Goal: Information Seeking & Learning: Learn about a topic

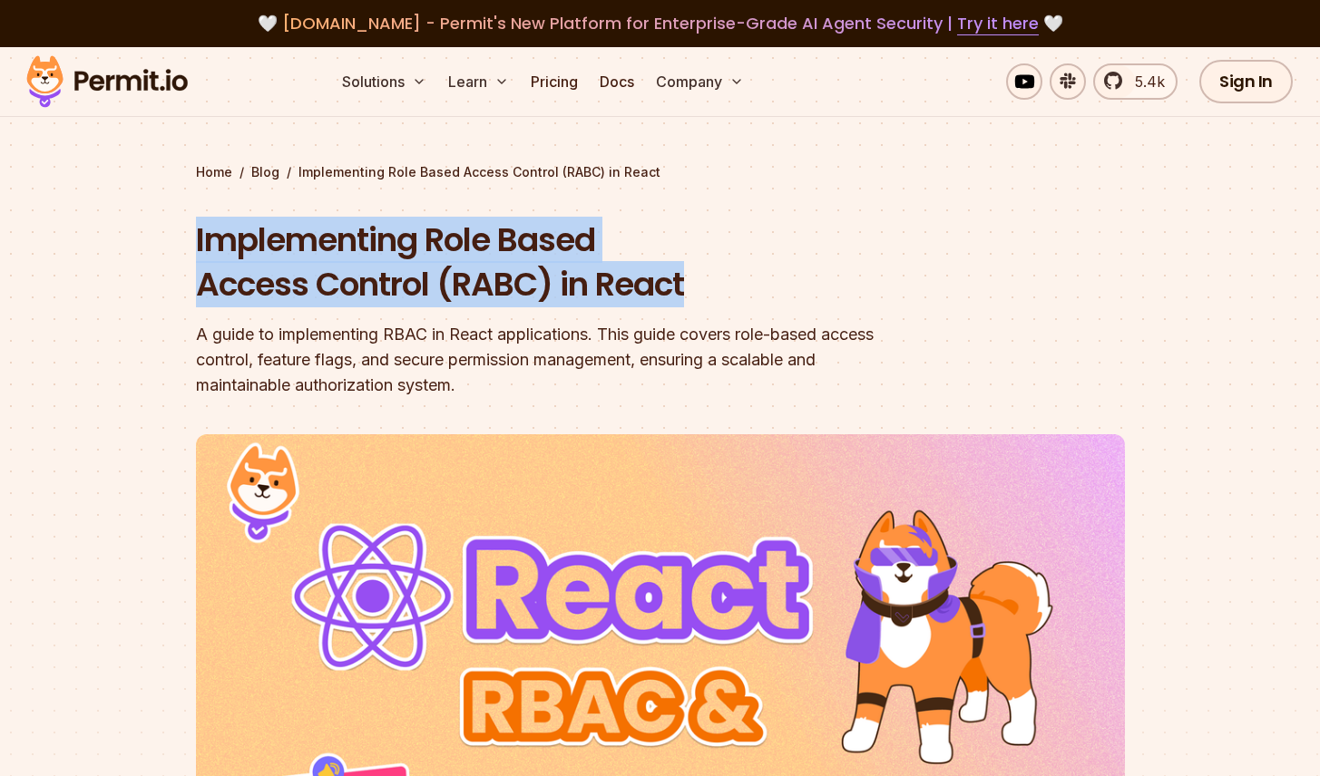
drag, startPoint x: 194, startPoint y: 240, endPoint x: 707, endPoint y: 287, distance: 514.6
click at [707, 287] on h1 "Implementing Role Based Access Control (RABC) in React" at bounding box center [544, 263] width 697 height 90
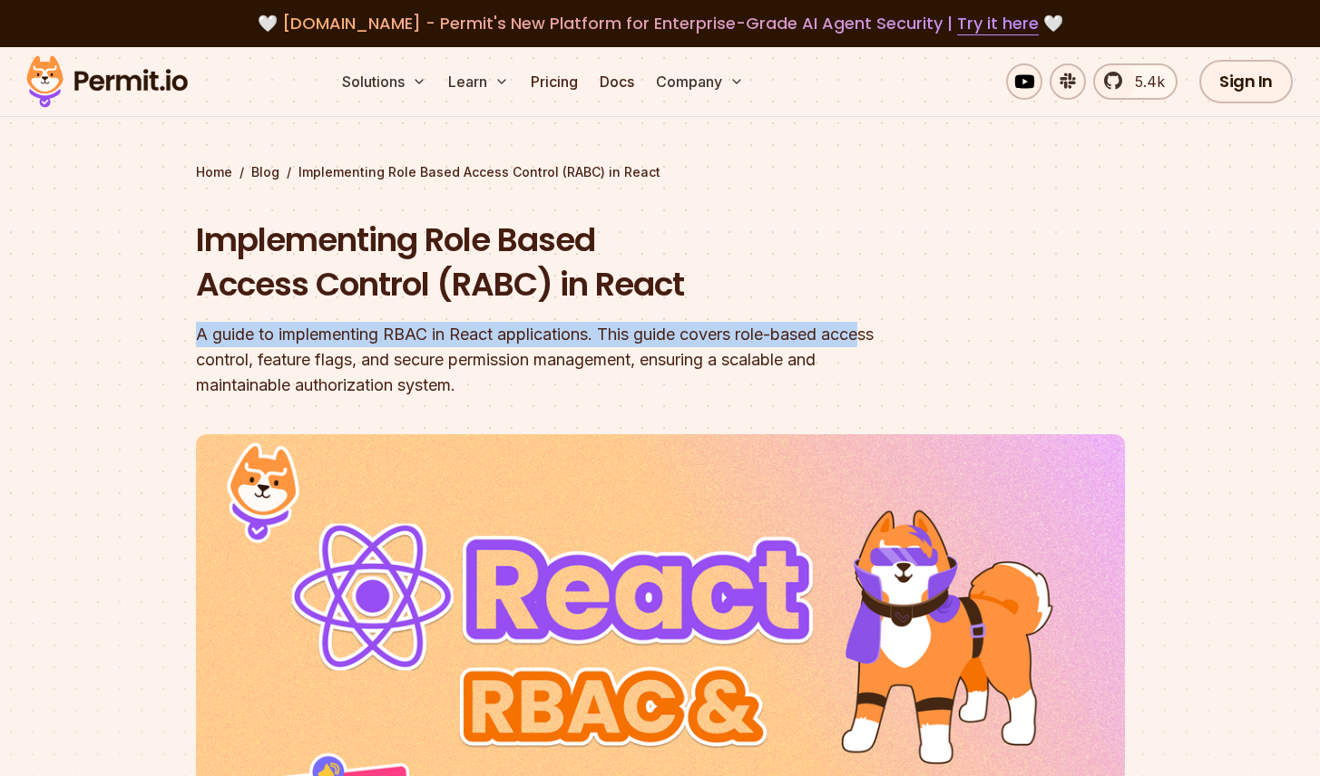
drag, startPoint x: 197, startPoint y: 333, endPoint x: 874, endPoint y: 346, distance: 677.7
click at [874, 346] on div "A guide to implementing RBAC in React applications. This guide covers role-base…" at bounding box center [544, 360] width 697 height 76
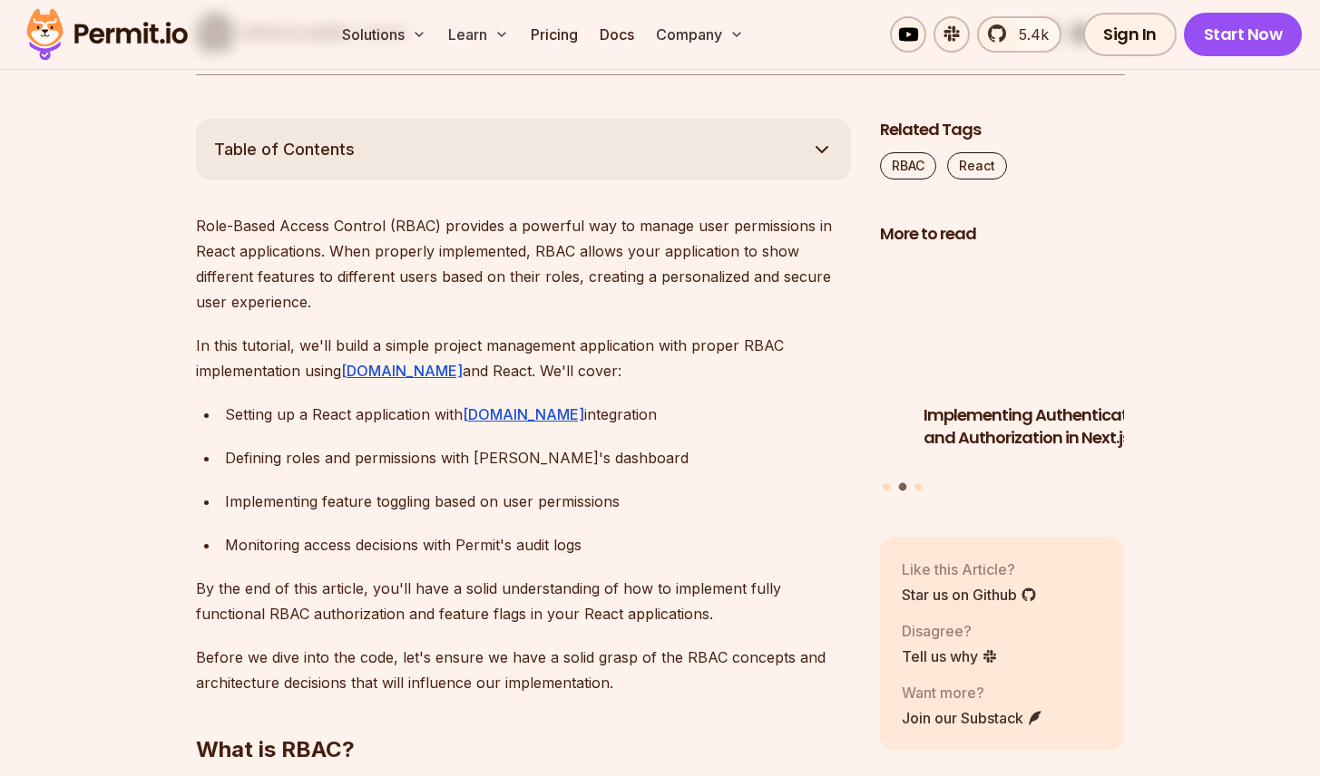
scroll to position [1058, 0]
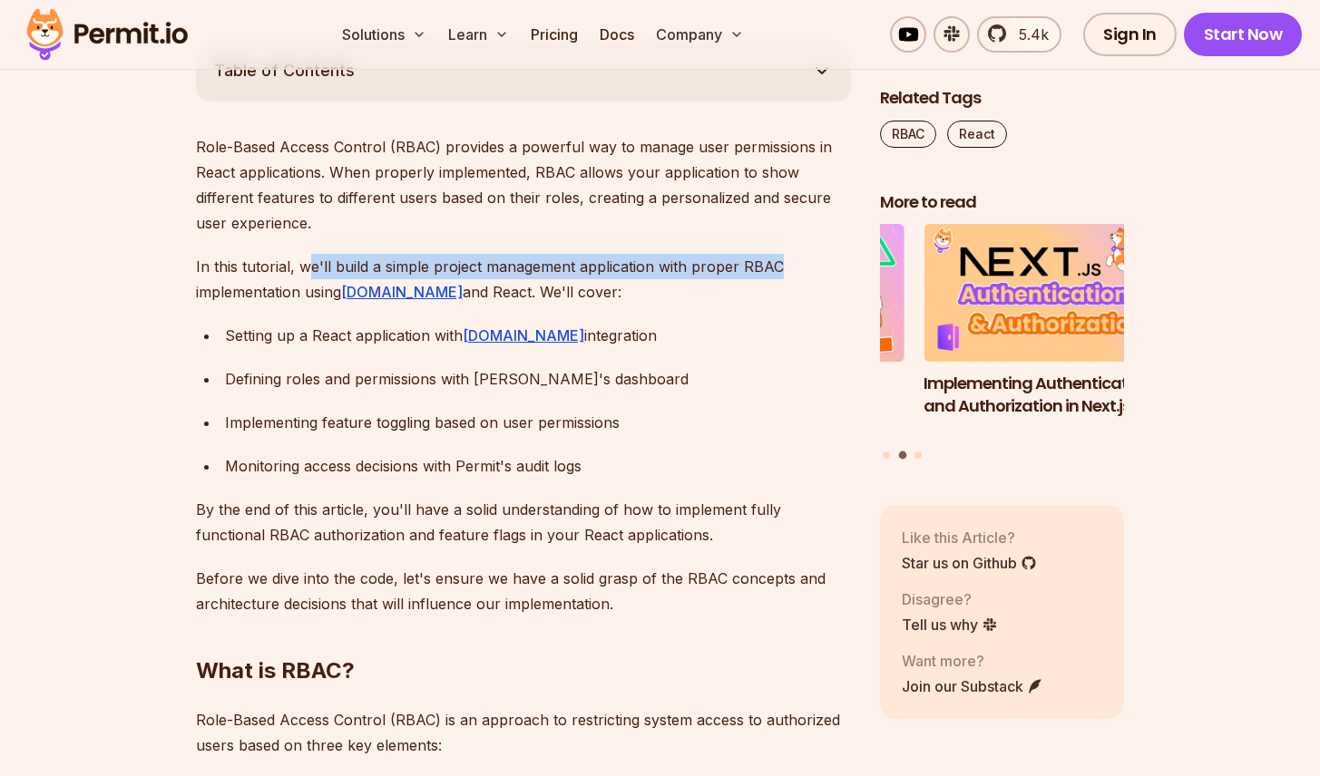
drag, startPoint x: 304, startPoint y: 260, endPoint x: 789, endPoint y: 273, distance: 485.4
click at [789, 273] on p "In this tutorial, we'll build a simple project management application with prop…" at bounding box center [523, 279] width 655 height 51
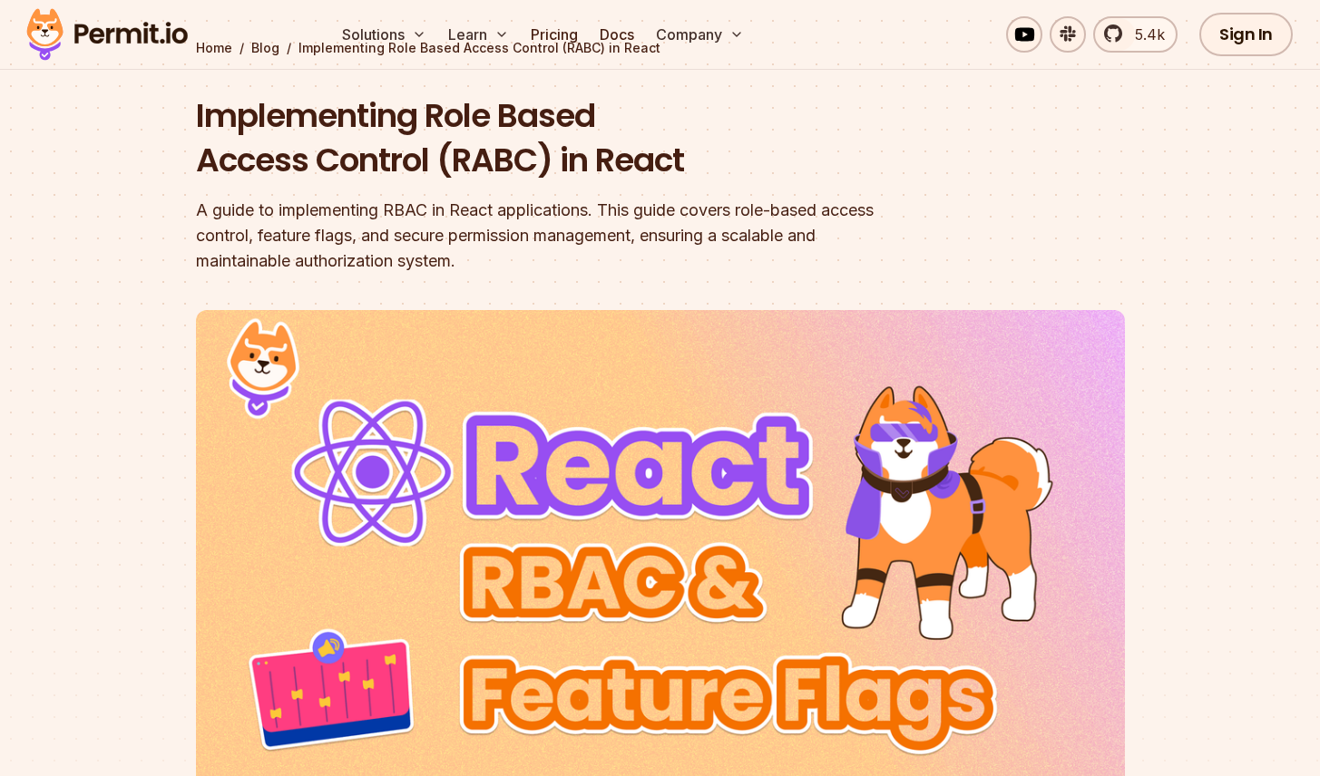
scroll to position [0, 0]
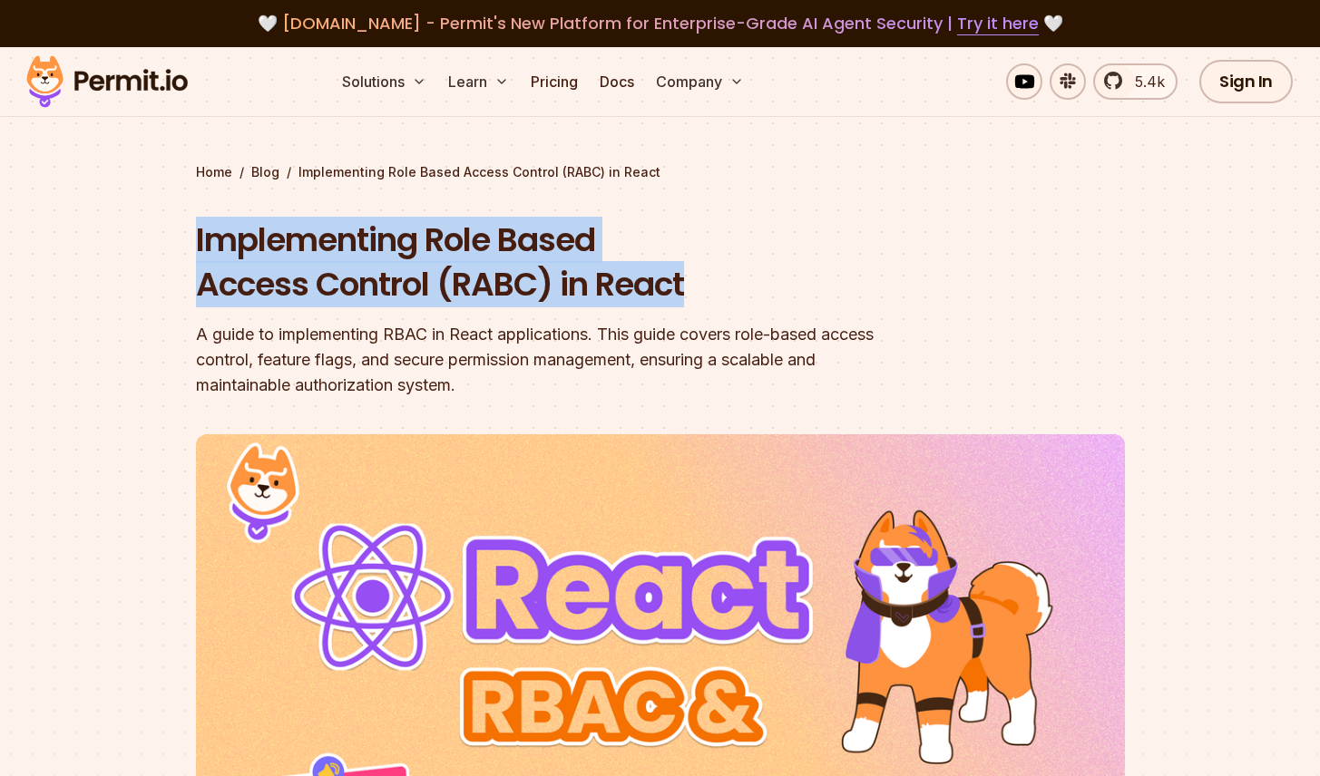
drag, startPoint x: 185, startPoint y: 237, endPoint x: 734, endPoint y: 307, distance: 553.3
click at [734, 307] on section "Home / Blog / Implementing Role Based Access Control (RABC) in React Implementi…" at bounding box center [660, 572] width 1320 height 1050
click at [670, 288] on h1 "Implementing Role Based Access Control (RABC) in React" at bounding box center [544, 263] width 697 height 90
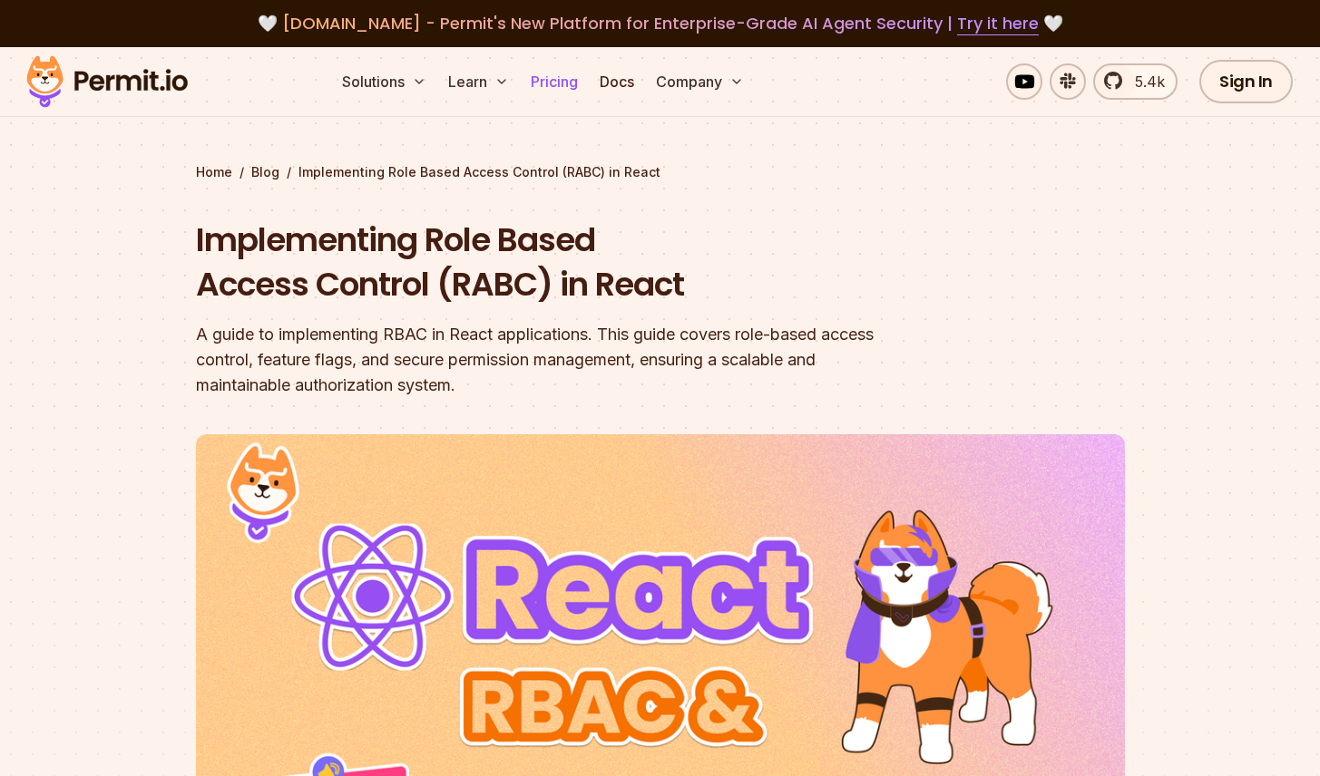
click at [563, 83] on link "Pricing" at bounding box center [554, 81] width 62 height 36
click at [545, 86] on link "Pricing" at bounding box center [554, 81] width 62 height 36
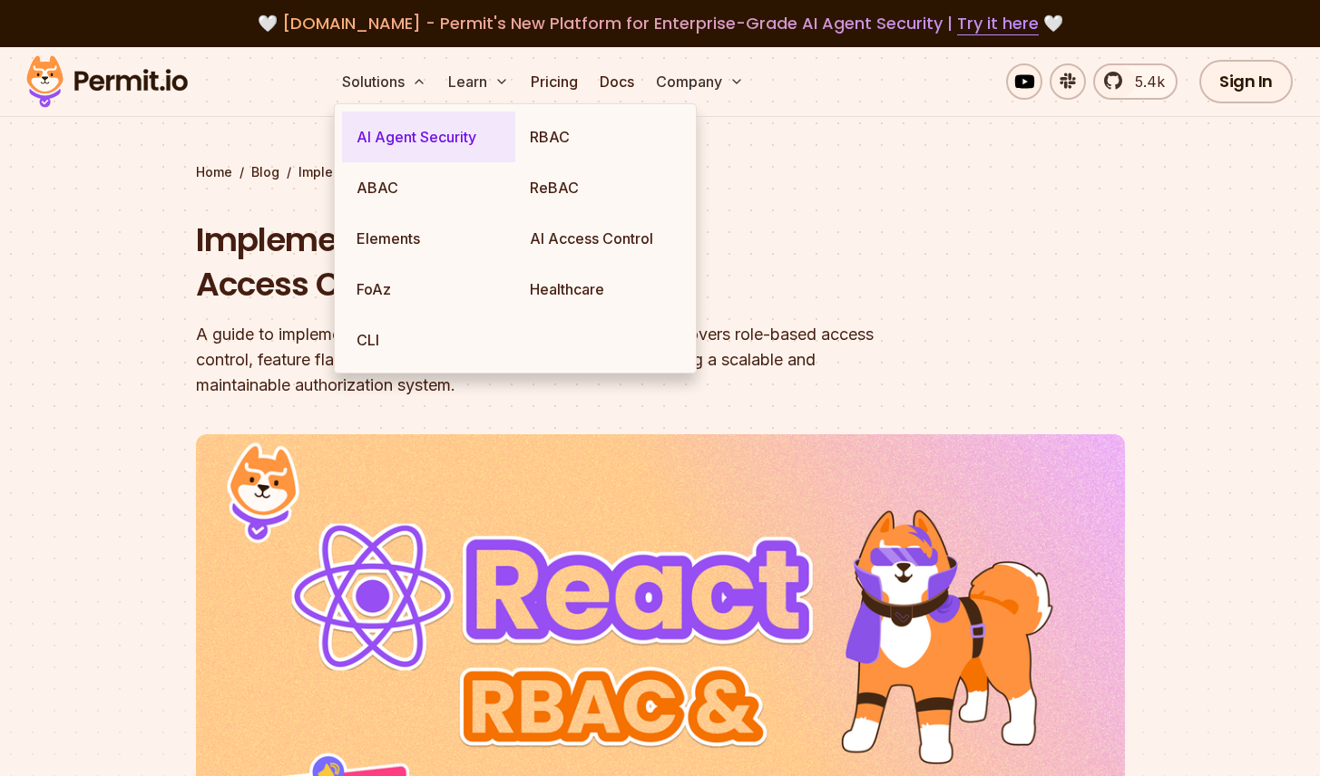
click at [434, 119] on link "AI Agent Security" at bounding box center [428, 137] width 173 height 51
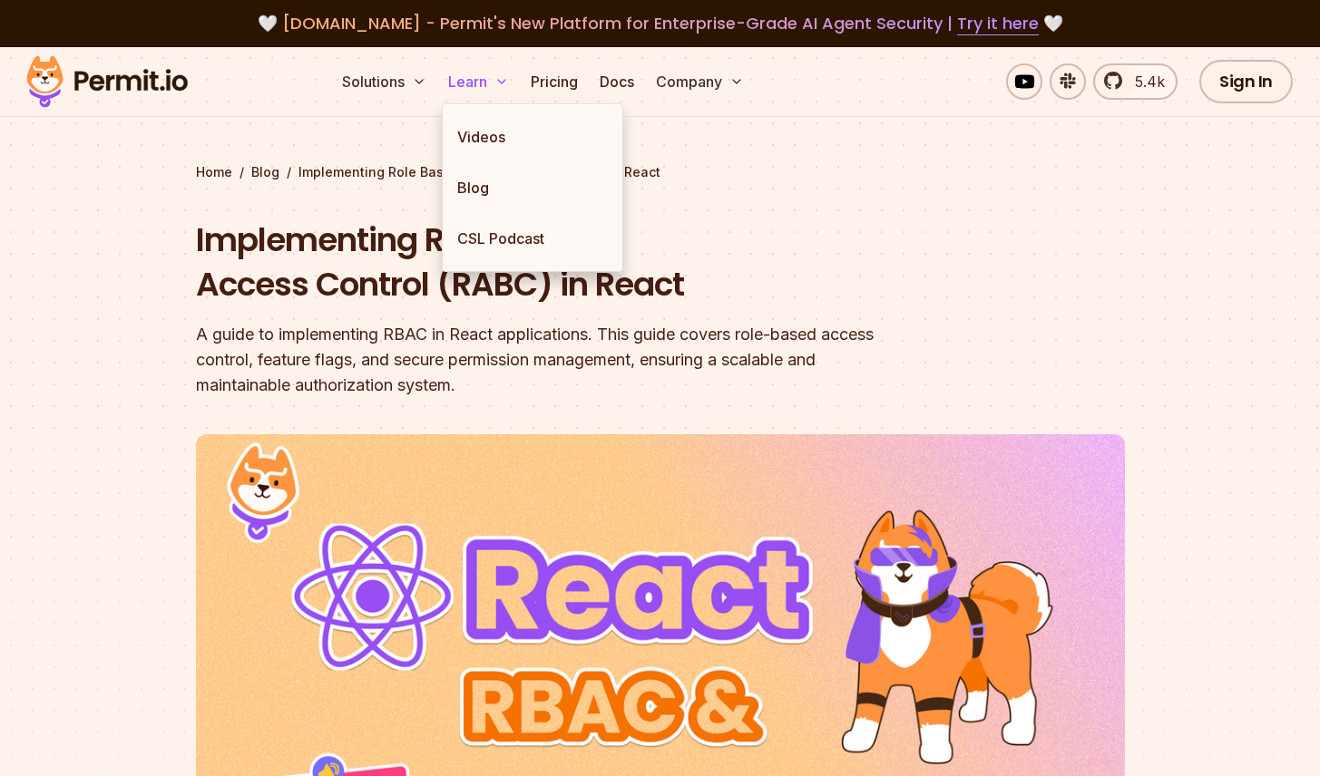
click at [461, 77] on button "Learn" at bounding box center [478, 81] width 75 height 36
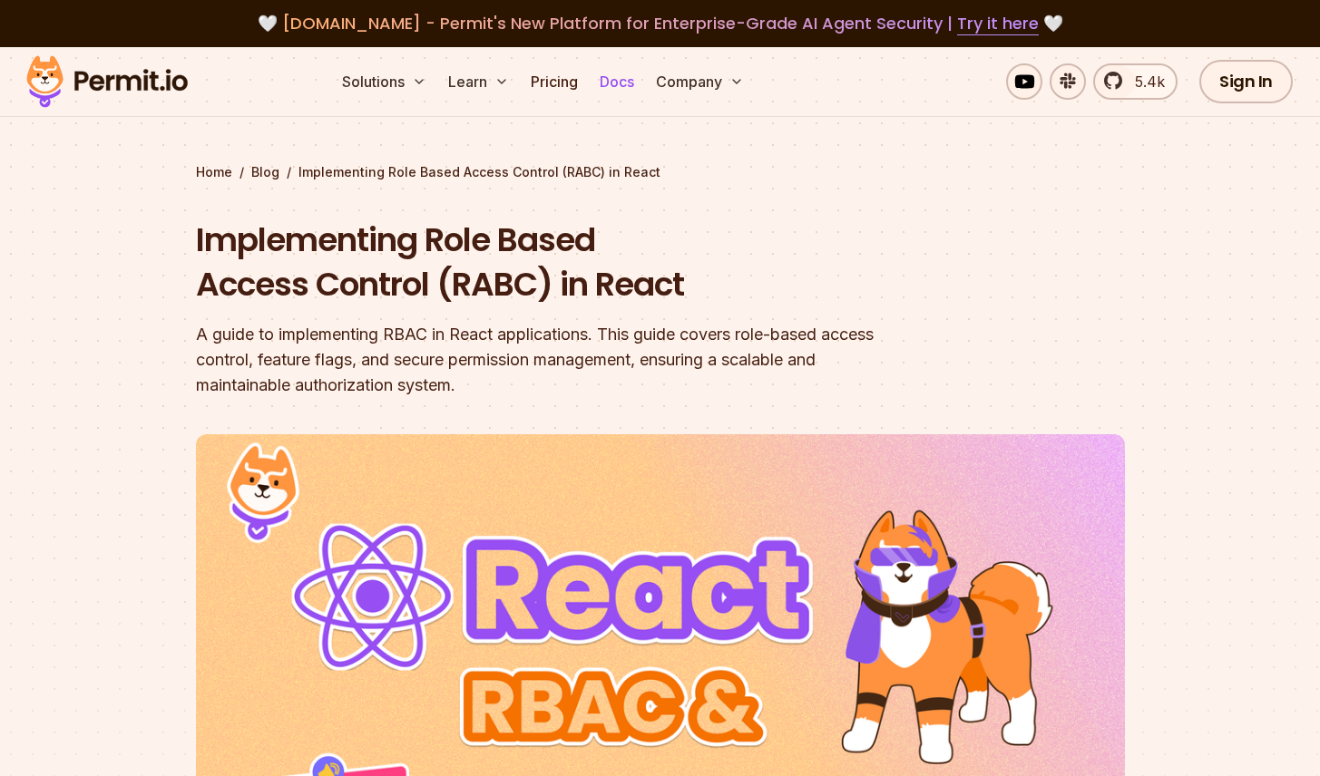
click at [620, 79] on link "Docs" at bounding box center [616, 81] width 49 height 36
click at [570, 80] on link "Pricing" at bounding box center [554, 81] width 62 height 36
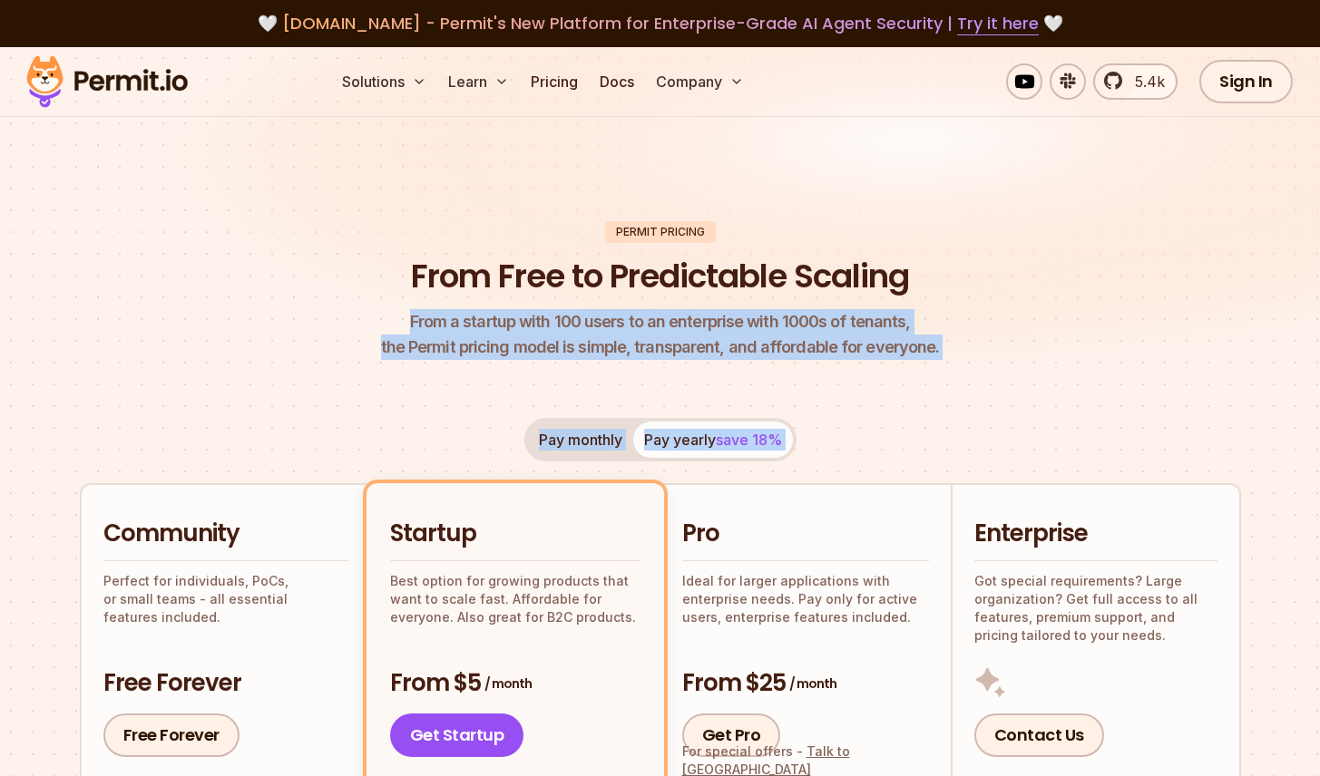
drag, startPoint x: 140, startPoint y: 124, endPoint x: 786, endPoint y: 198, distance: 650.9
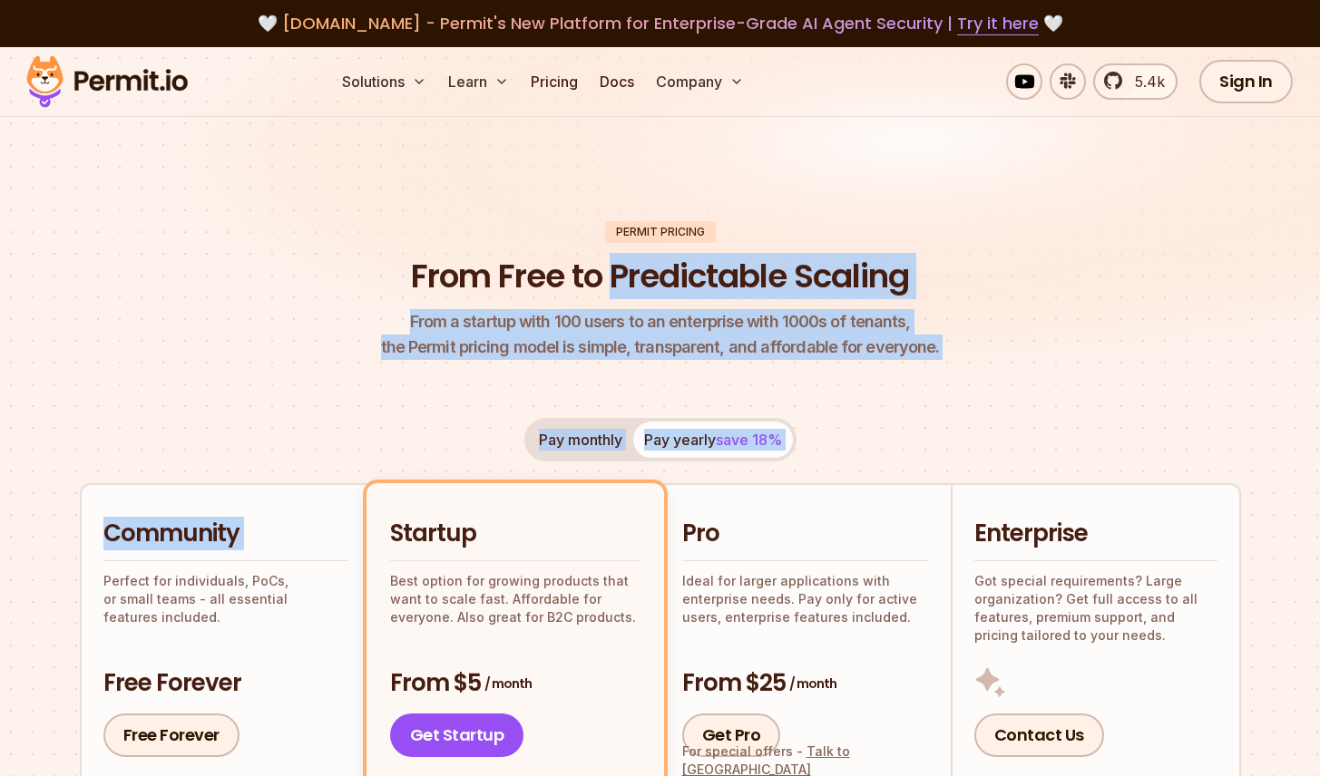
drag, startPoint x: 137, startPoint y: 268, endPoint x: 617, endPoint y: 285, distance: 480.2
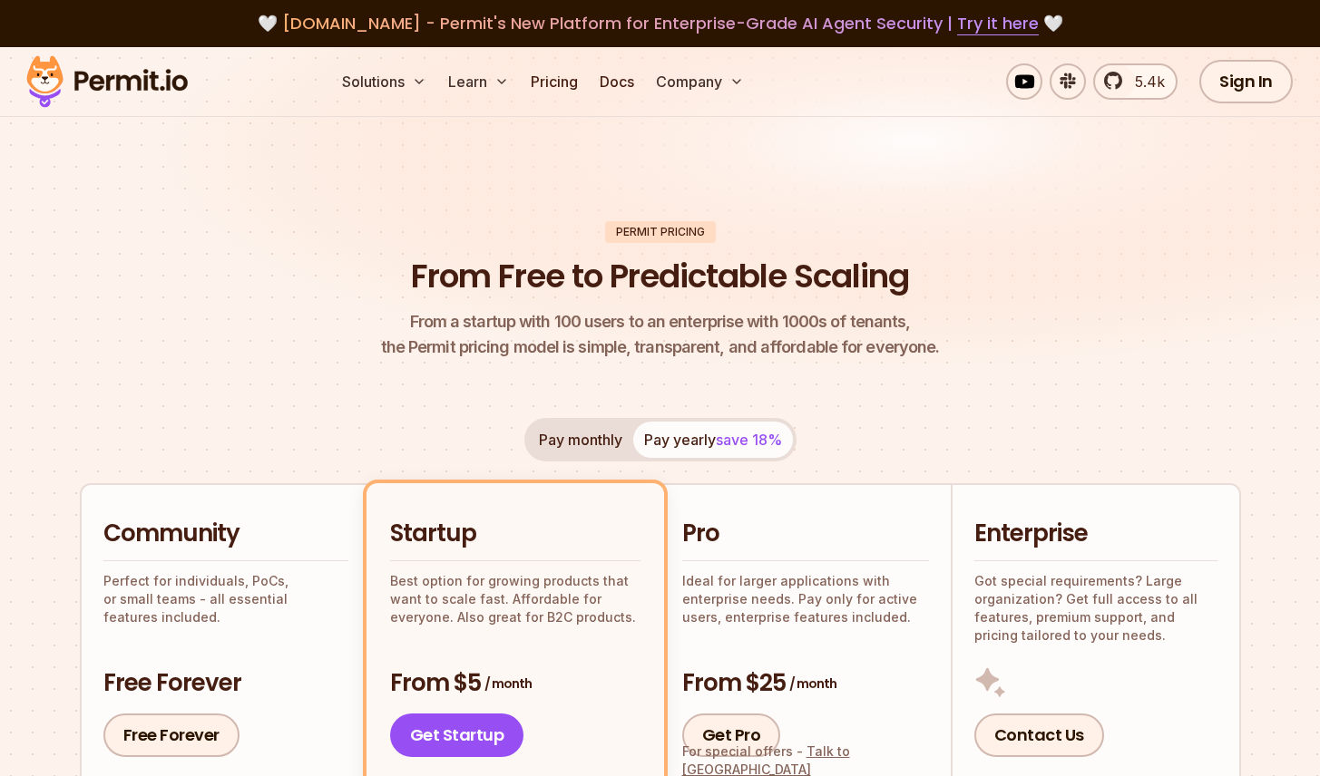
click at [412, 267] on h1 "From Free to Predictable Scaling" at bounding box center [660, 276] width 498 height 45
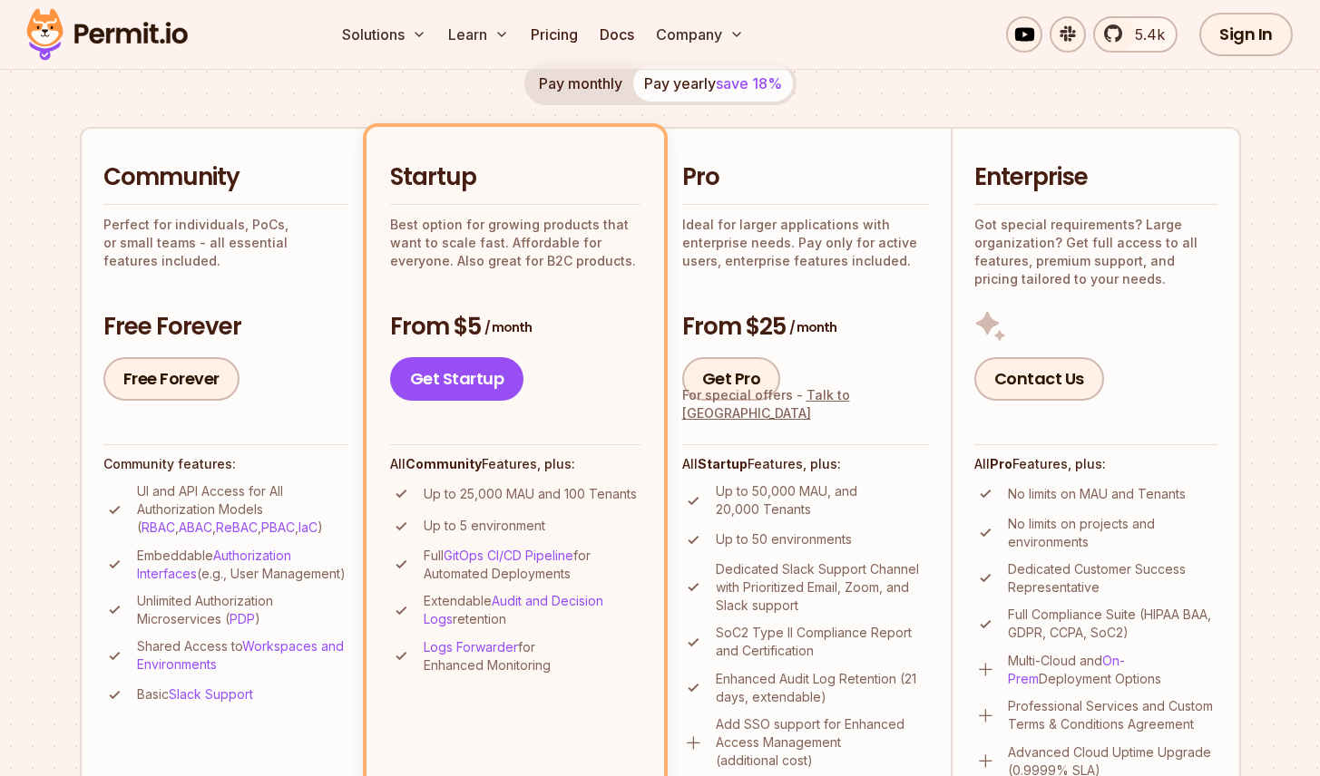
scroll to position [436, 0]
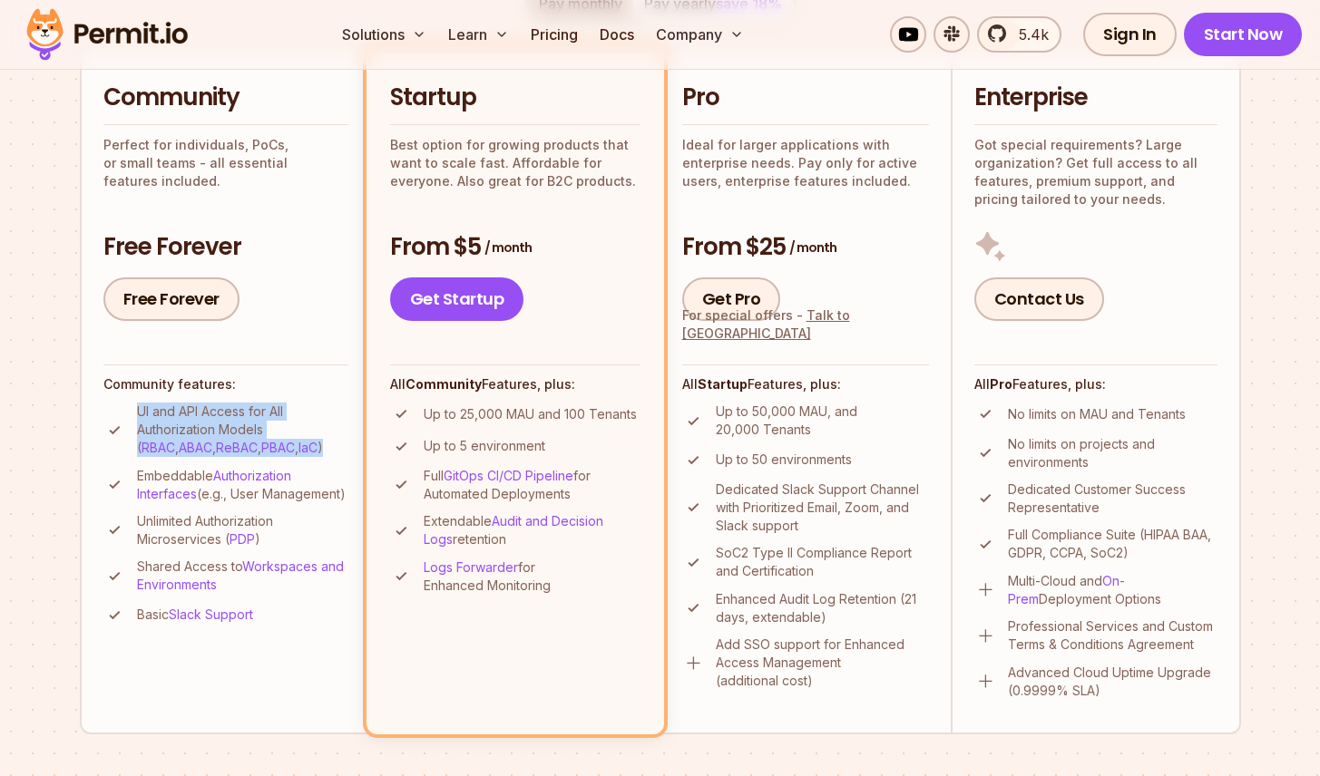
drag, startPoint x: 138, startPoint y: 409, endPoint x: 289, endPoint y: 449, distance: 156.7
click at [289, 449] on p "UI and API Access for All Authorization Models ( RBAC , ABAC , ReBAC , PBAC , I…" at bounding box center [242, 430] width 211 height 54
drag, startPoint x: 143, startPoint y: 471, endPoint x: 244, endPoint y: 512, distance: 109.0
click at [244, 503] on p "Embeddable Authorization Interfaces (e.g., User Management)" at bounding box center [242, 485] width 211 height 36
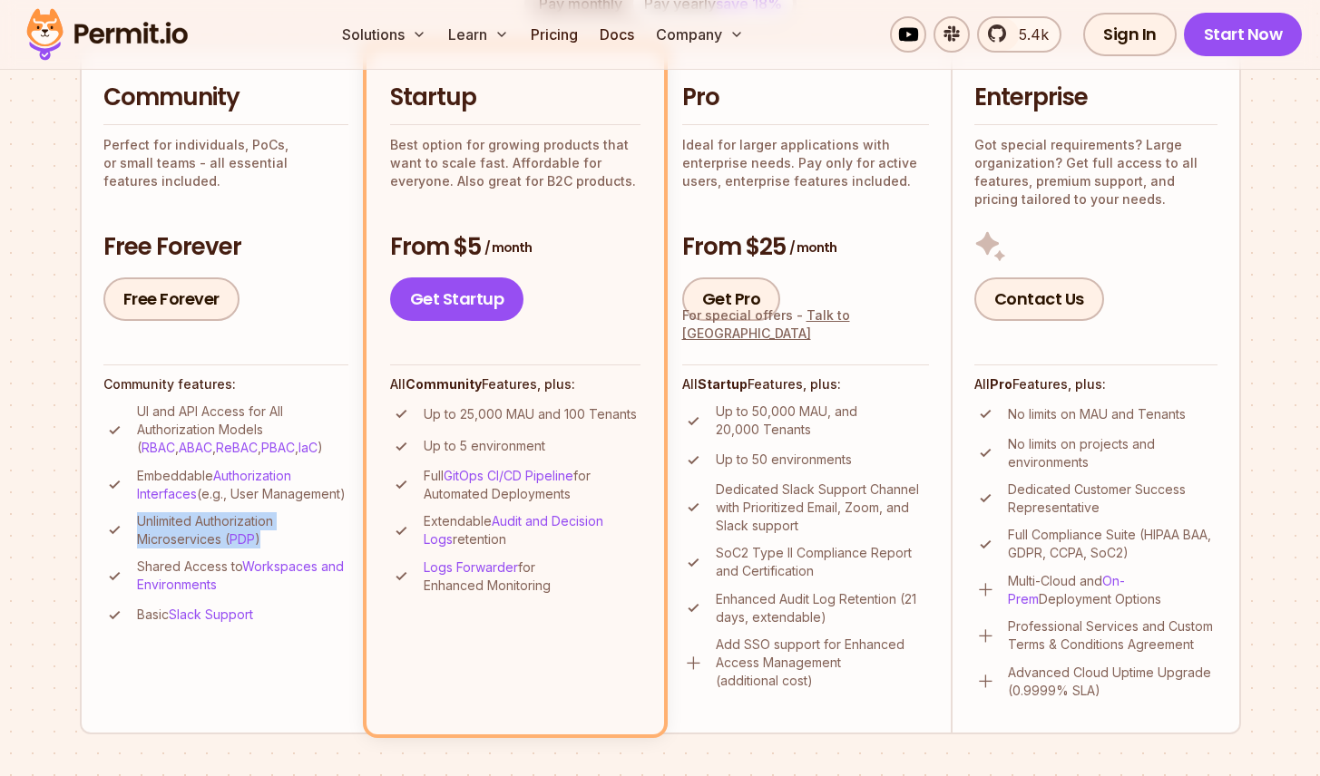
drag, startPoint x: 133, startPoint y: 541, endPoint x: 302, endPoint y: 562, distance: 170.1
click at [302, 549] on li "Unlimited Authorization Microservices ( PDP )" at bounding box center [225, 530] width 245 height 36
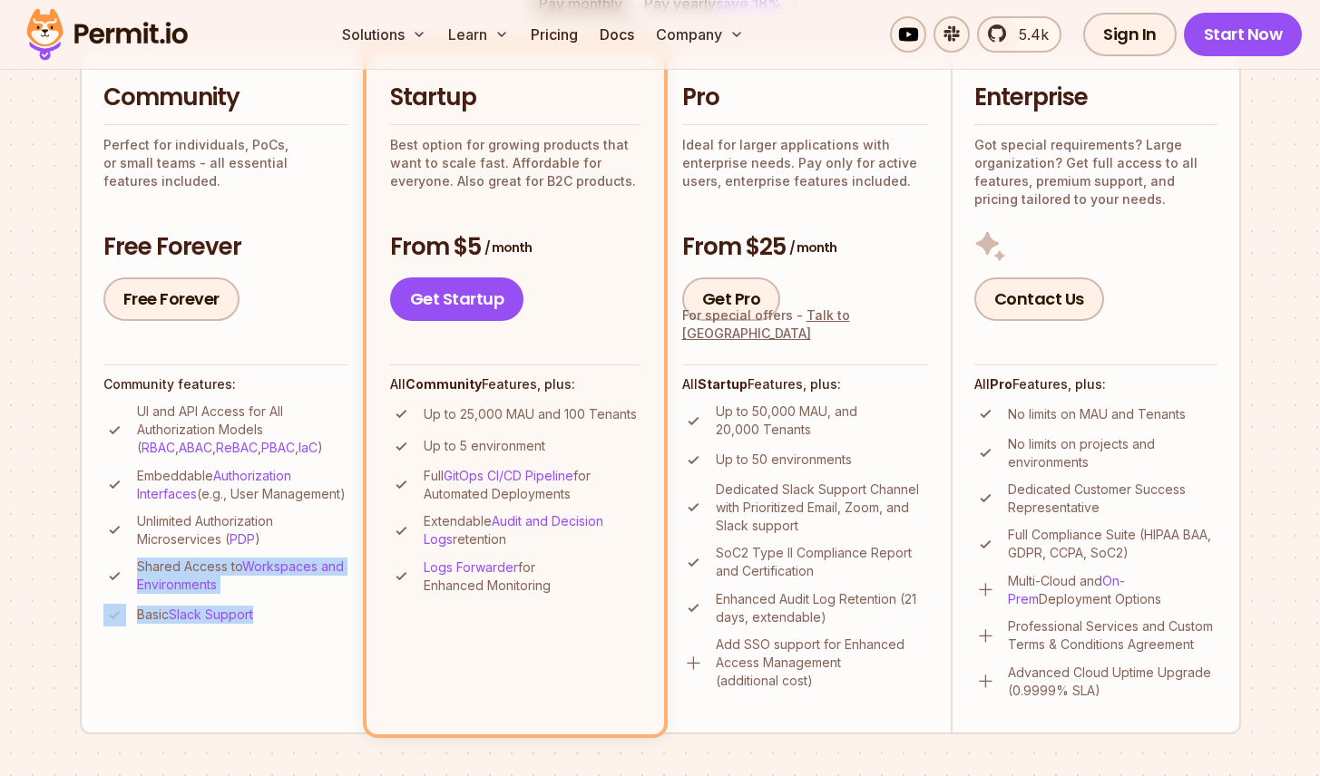
drag, startPoint x: 136, startPoint y: 578, endPoint x: 307, endPoint y: 634, distance: 180.4
click at [307, 627] on ul "UI and API Access for All Authorization Models ( RBAC , ABAC , ReBAC , PBAC , I…" at bounding box center [225, 515] width 245 height 224
click at [307, 627] on li "Basic Slack Support" at bounding box center [225, 615] width 245 height 23
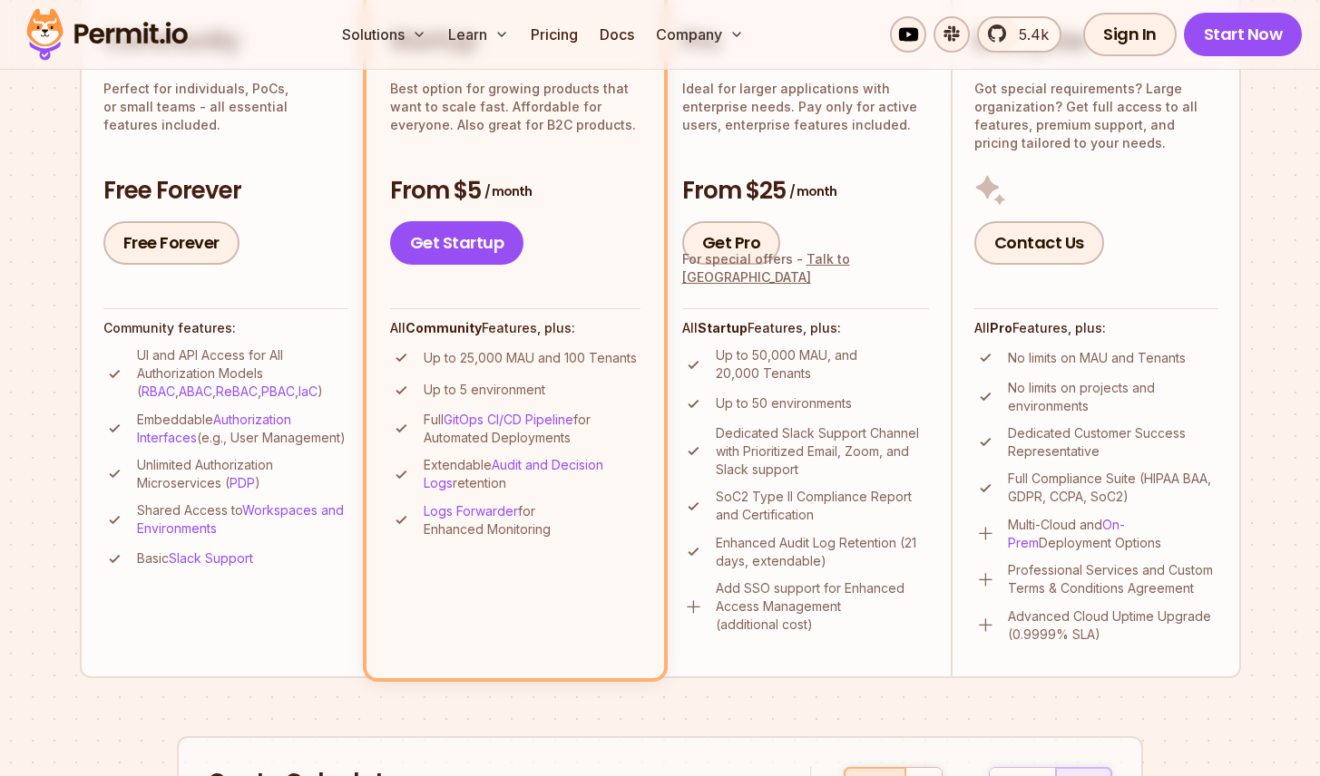
scroll to position [0, 0]
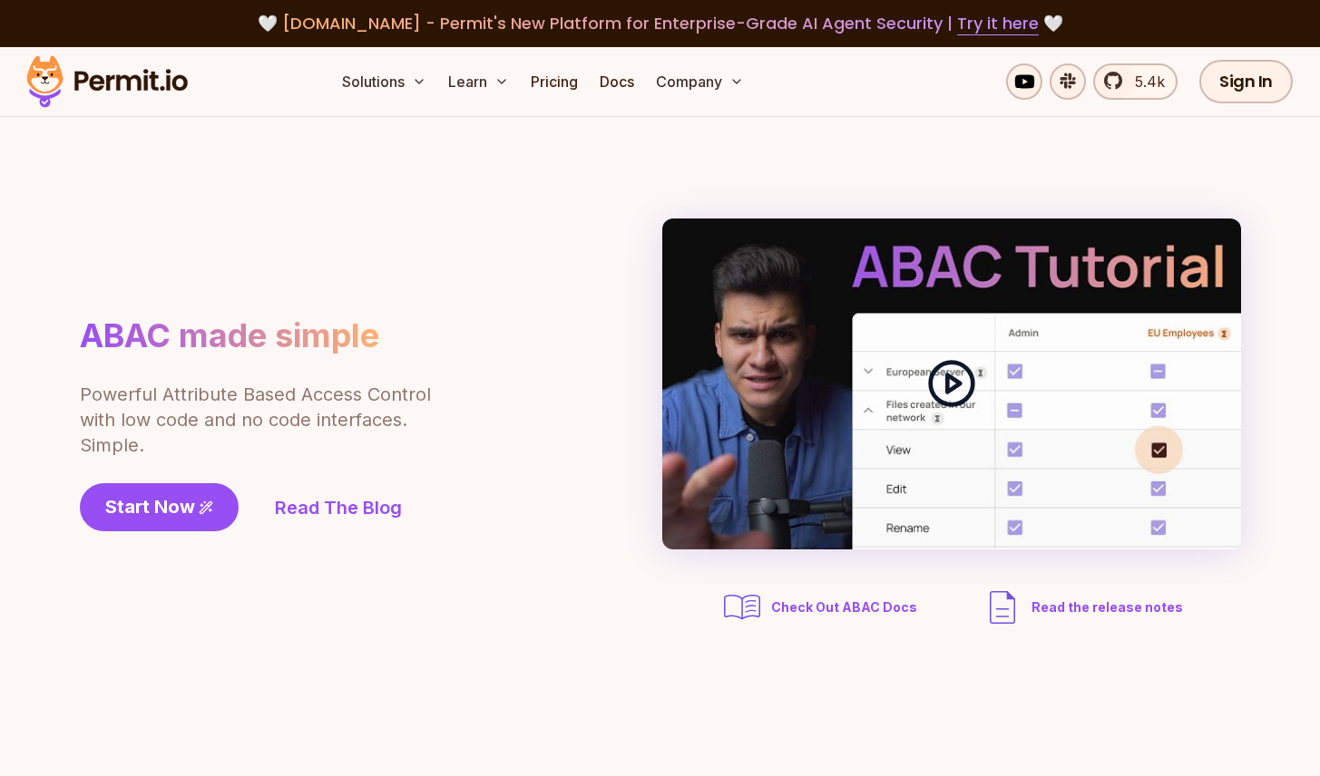
click at [932, 382] on circle at bounding box center [951, 384] width 43 height 43
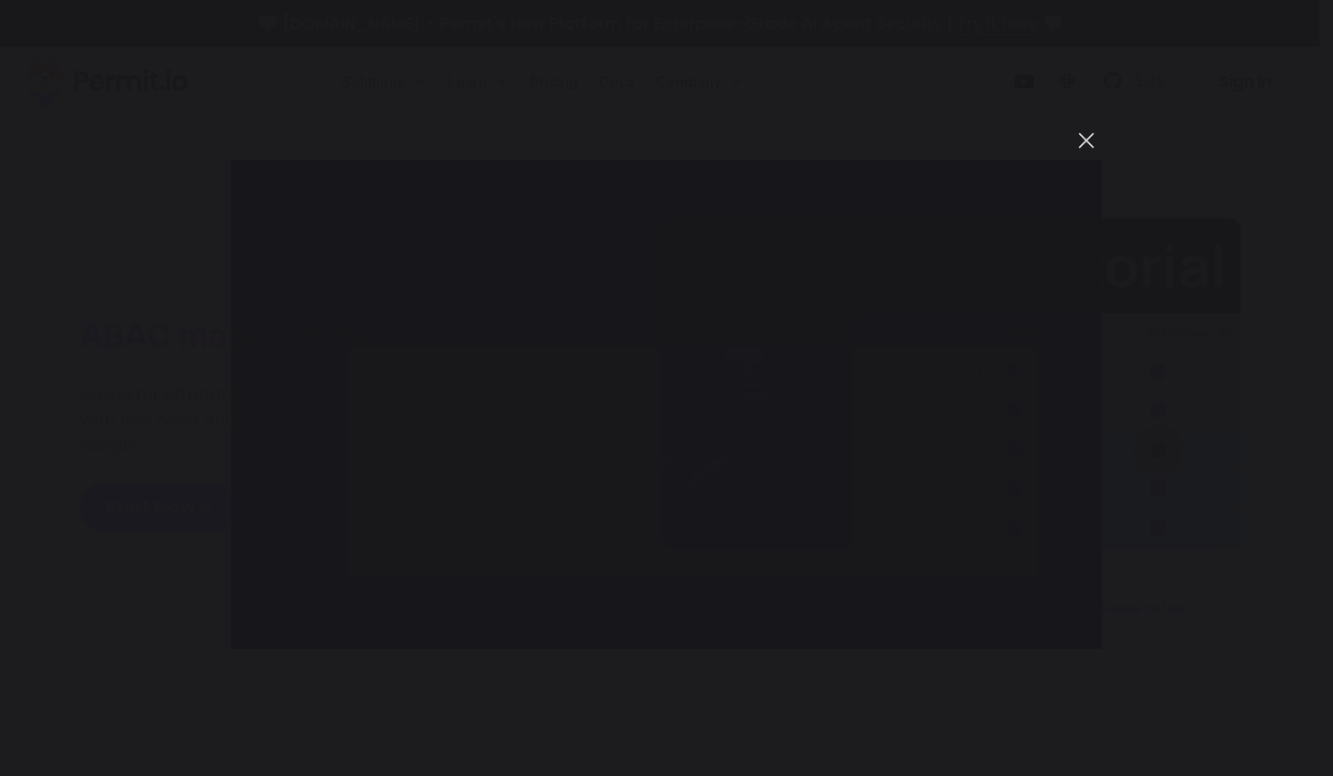
click at [1085, 138] on button "You can close this modal content with the ESC key" at bounding box center [1086, 140] width 31 height 31
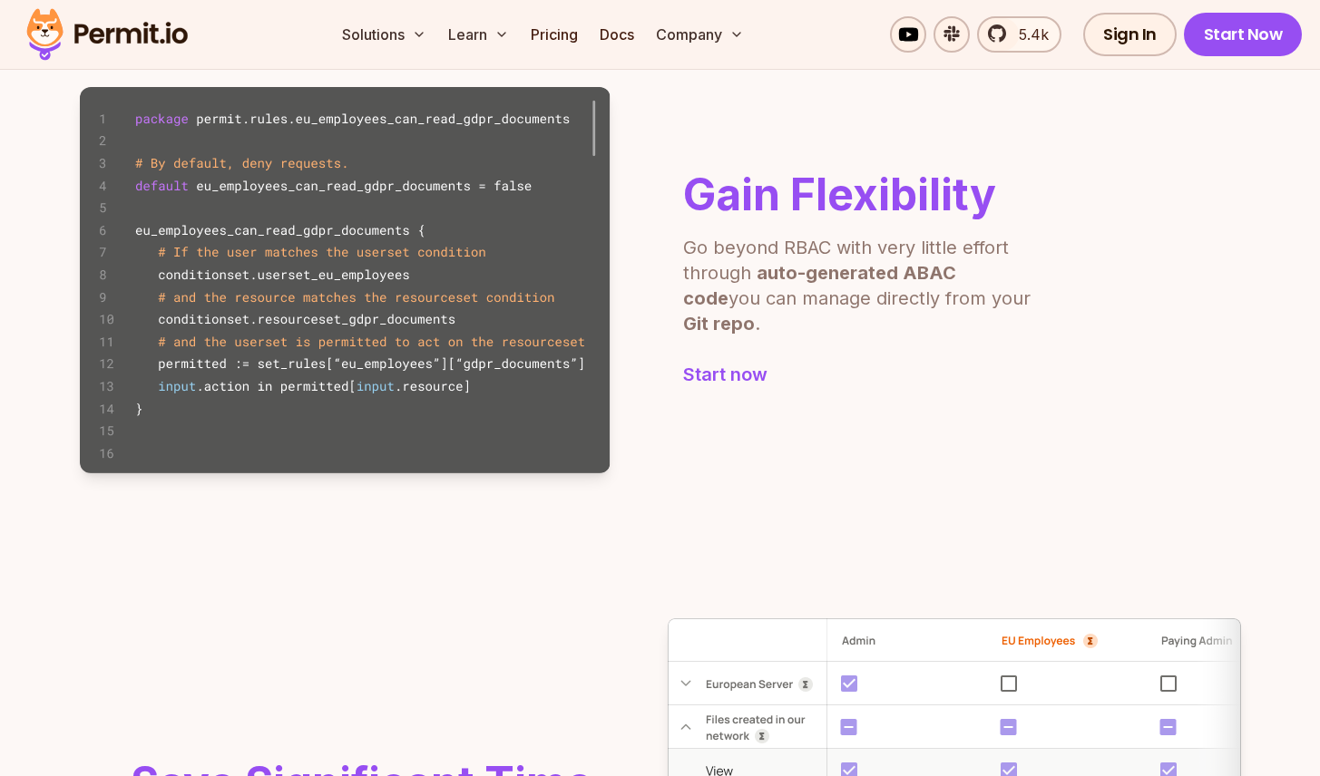
scroll to position [1219, 0]
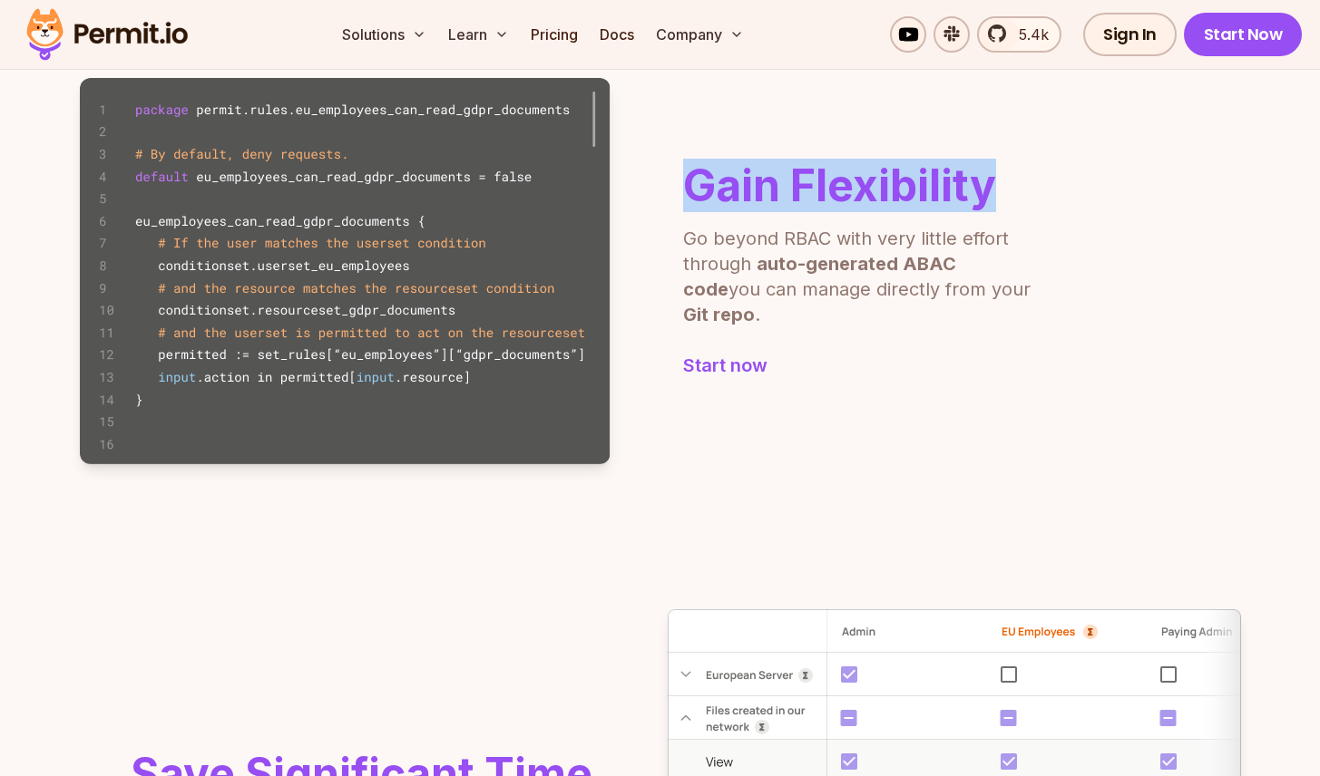
drag, startPoint x: 691, startPoint y: 210, endPoint x: 1045, endPoint y: 194, distance: 354.1
click at [1042, 194] on div "Gain Flexibility Go beyond RBAC with very little effort through auto-generated …" at bounding box center [660, 271] width 1161 height 386
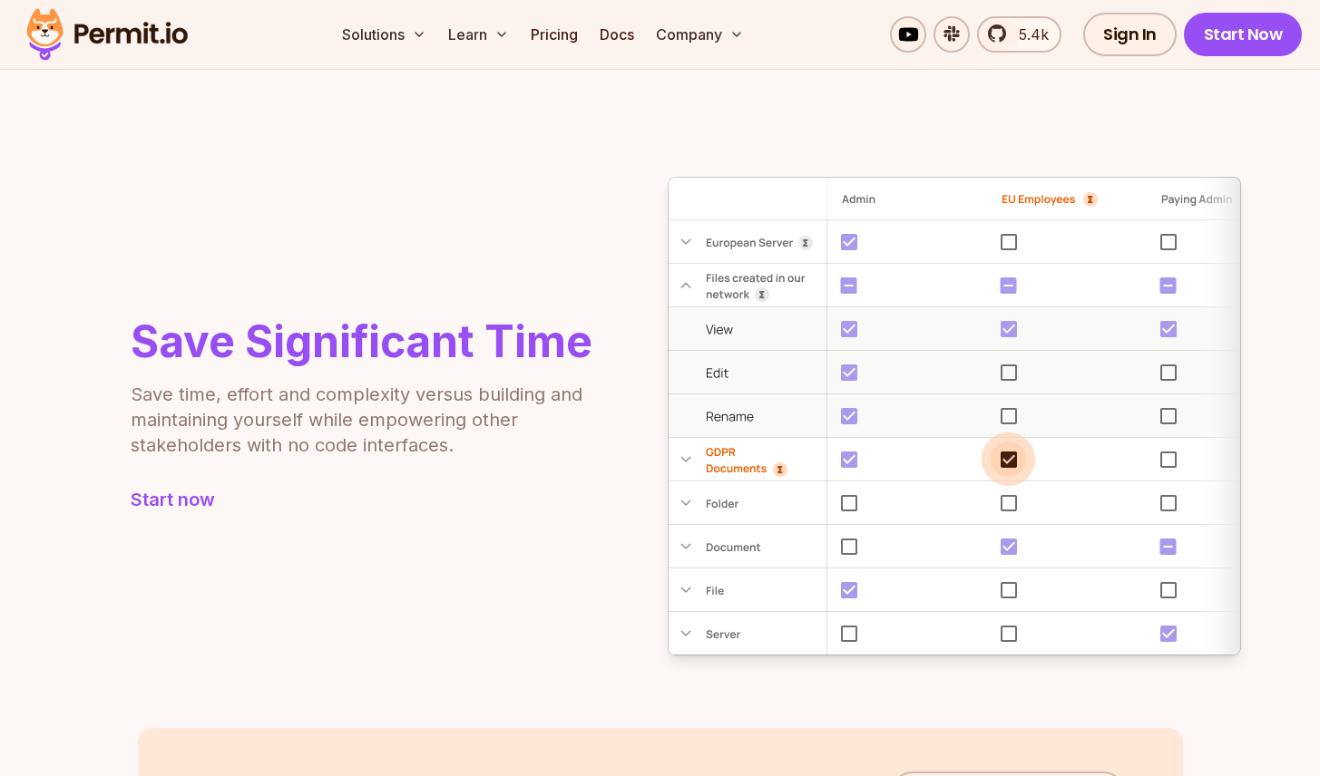
scroll to position [1697, 0]
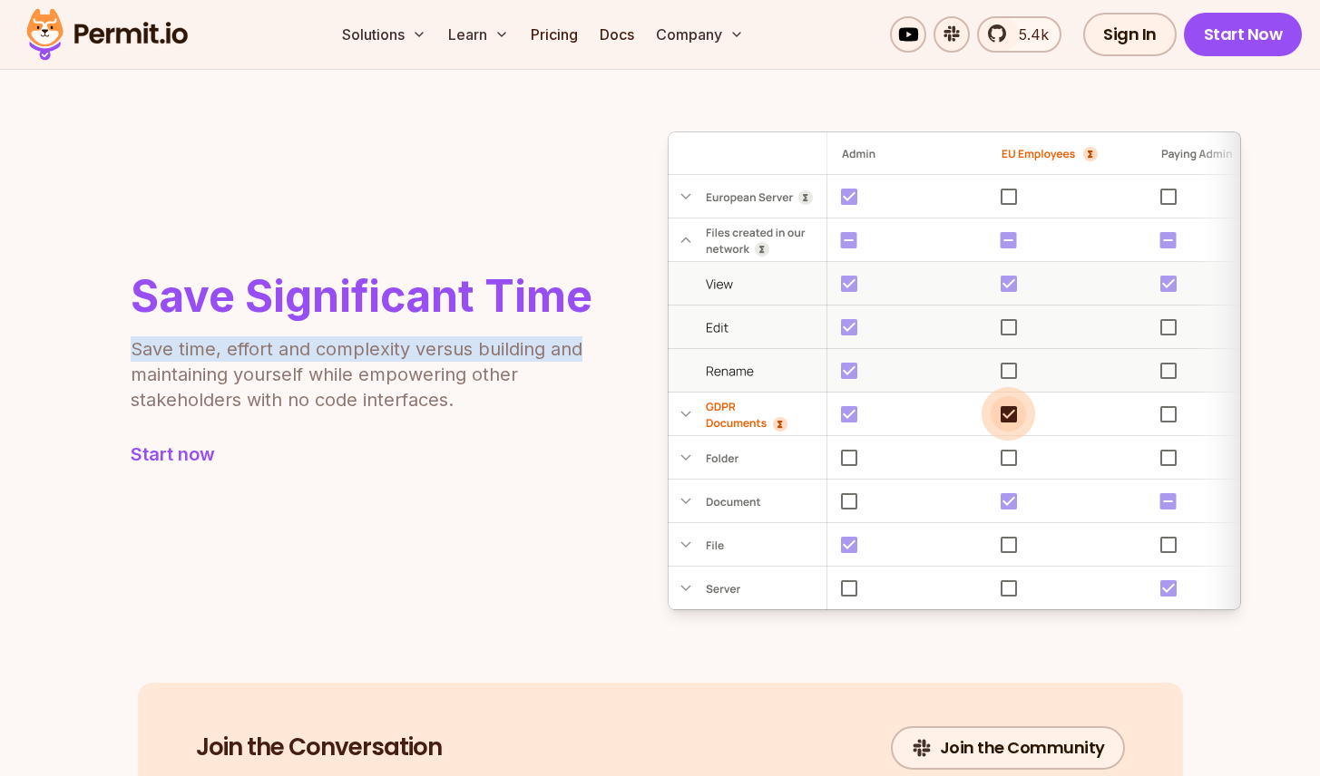
drag, startPoint x: 132, startPoint y: 353, endPoint x: 583, endPoint y: 355, distance: 450.8
click at [583, 355] on p "Save time, effort and complexity versus building and maintaining yourself while…" at bounding box center [360, 375] width 458 height 76
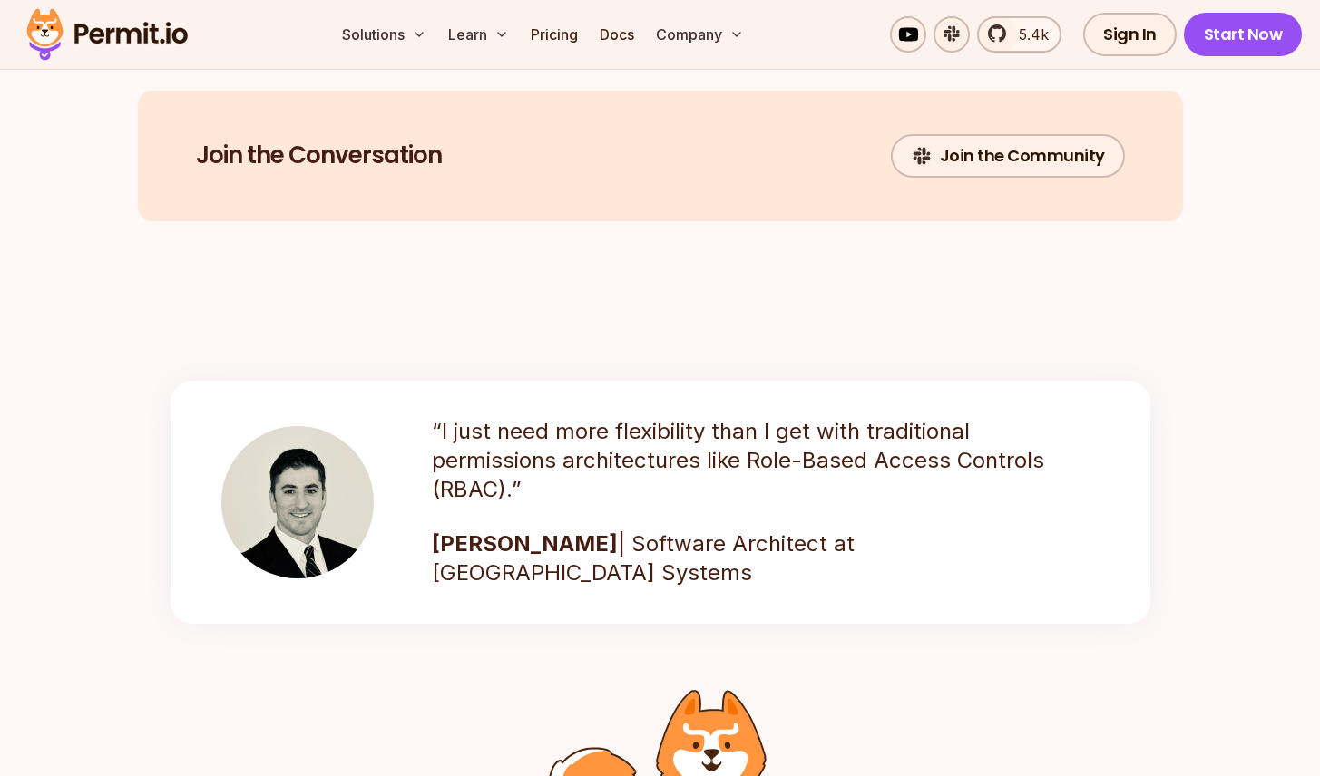
scroll to position [2354, 0]
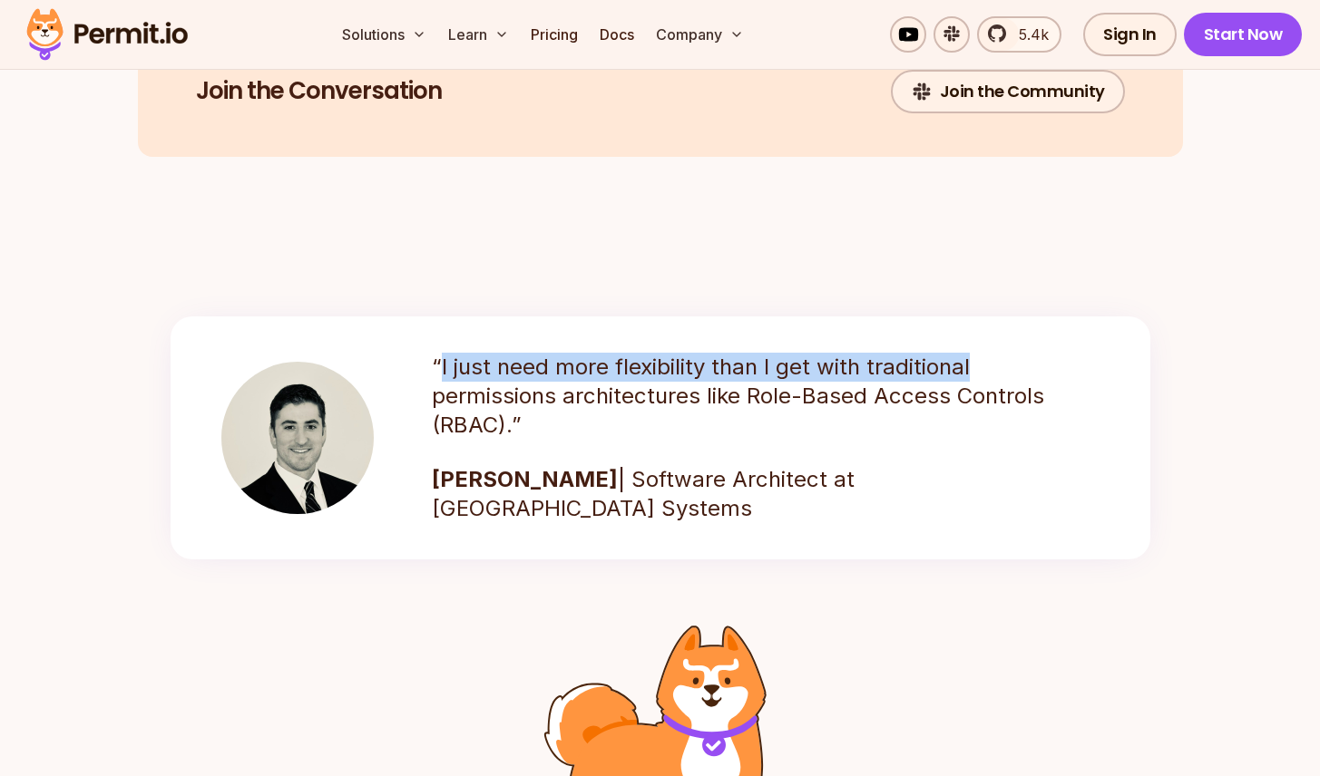
drag, startPoint x: 442, startPoint y: 369, endPoint x: 968, endPoint y: 375, distance: 526.1
click at [968, 375] on p "“I just need more flexibility than I get with traditional permissions architect…" at bounding box center [745, 396] width 626 height 87
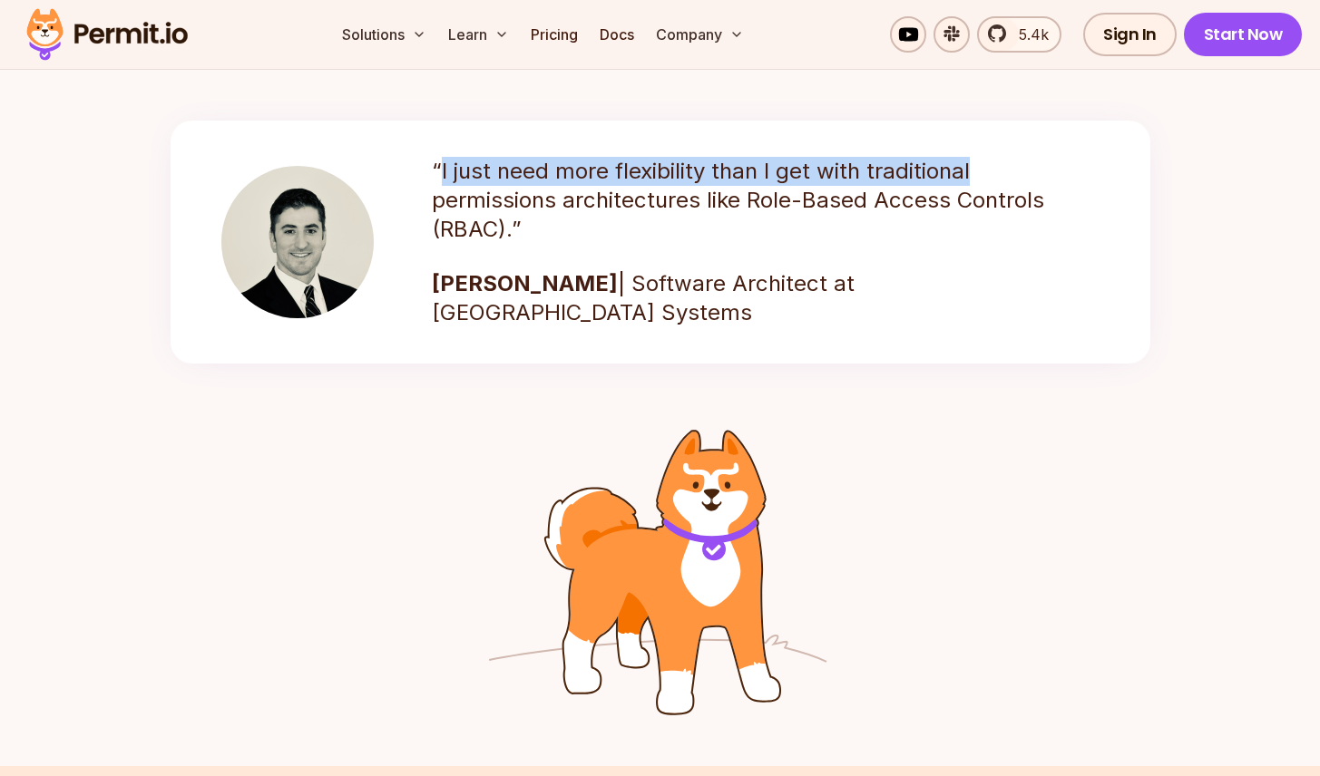
scroll to position [2572, 0]
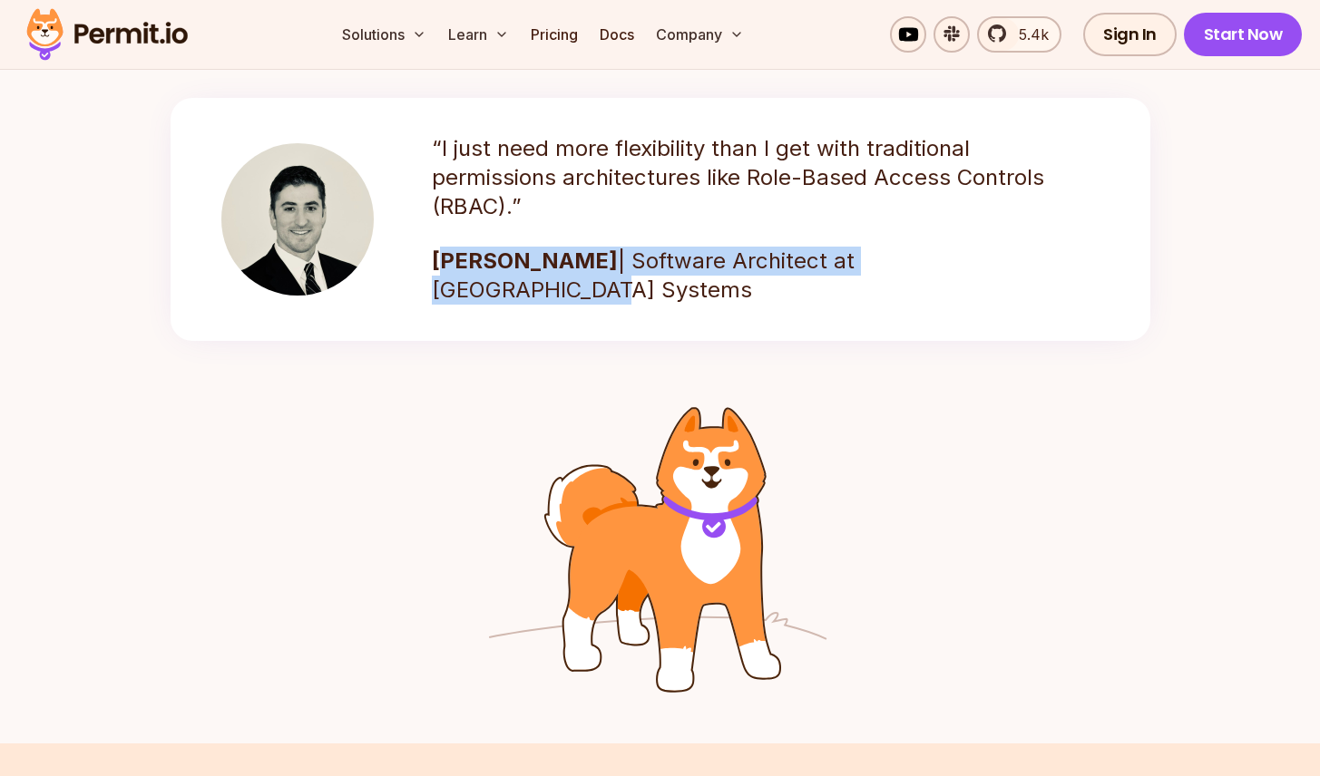
drag, startPoint x: 447, startPoint y: 266, endPoint x: 1010, endPoint y: 260, distance: 563.3
click at [1010, 260] on p "[PERSON_NAME] | Software Architect at Nucor Building Systems" at bounding box center [745, 276] width 626 height 58
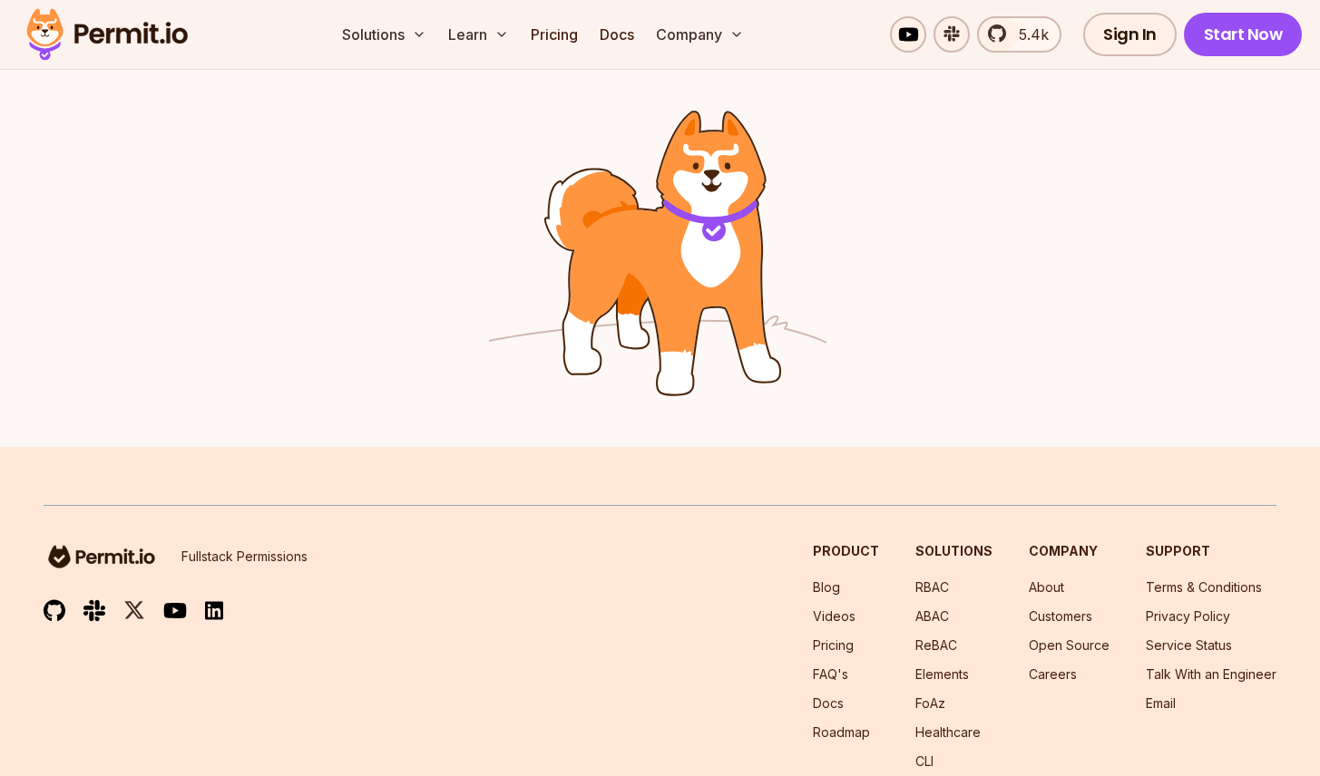
scroll to position [2867, 0]
